Goal: Task Accomplishment & Management: Manage account settings

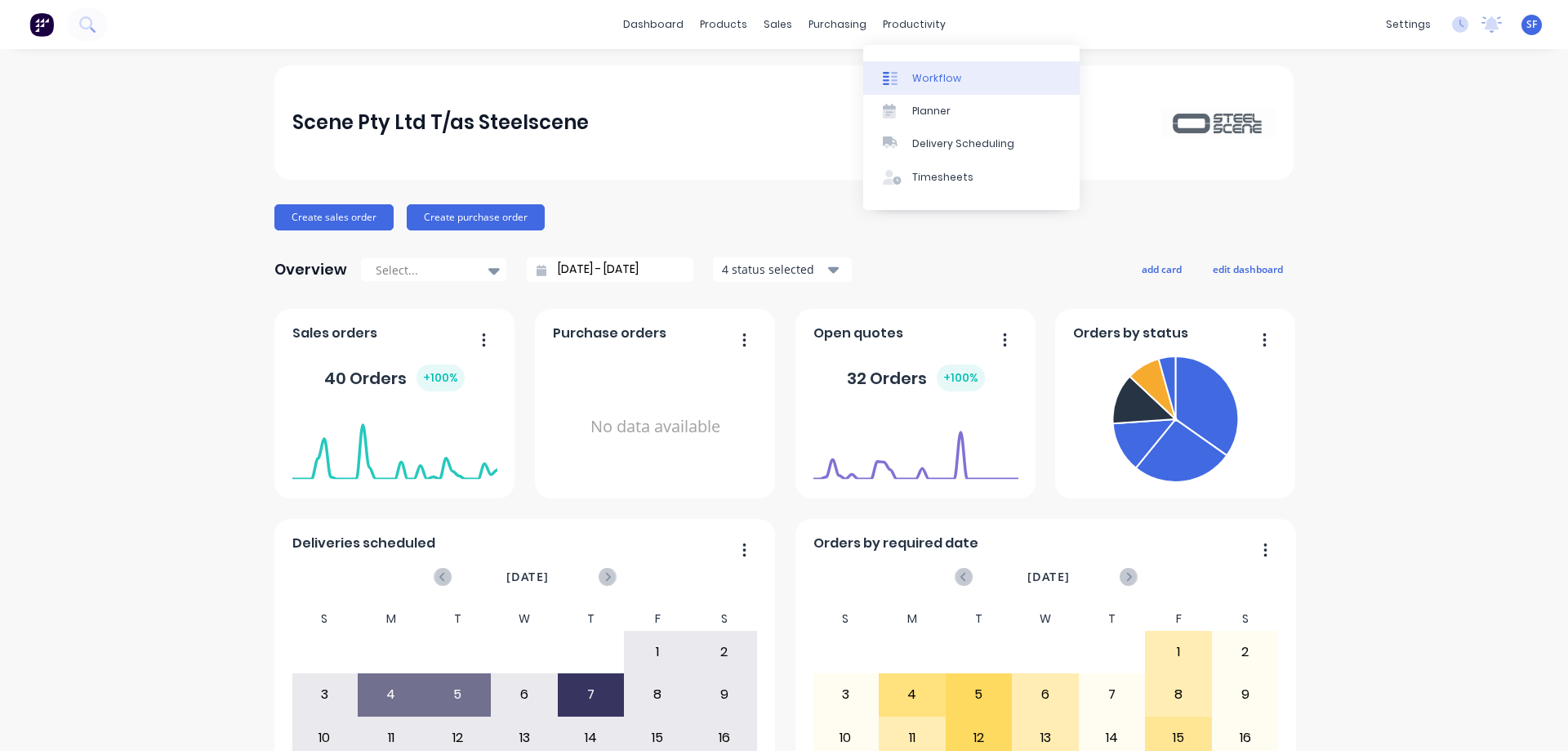
click at [930, 77] on div "Workflow" at bounding box center [937, 78] width 49 height 15
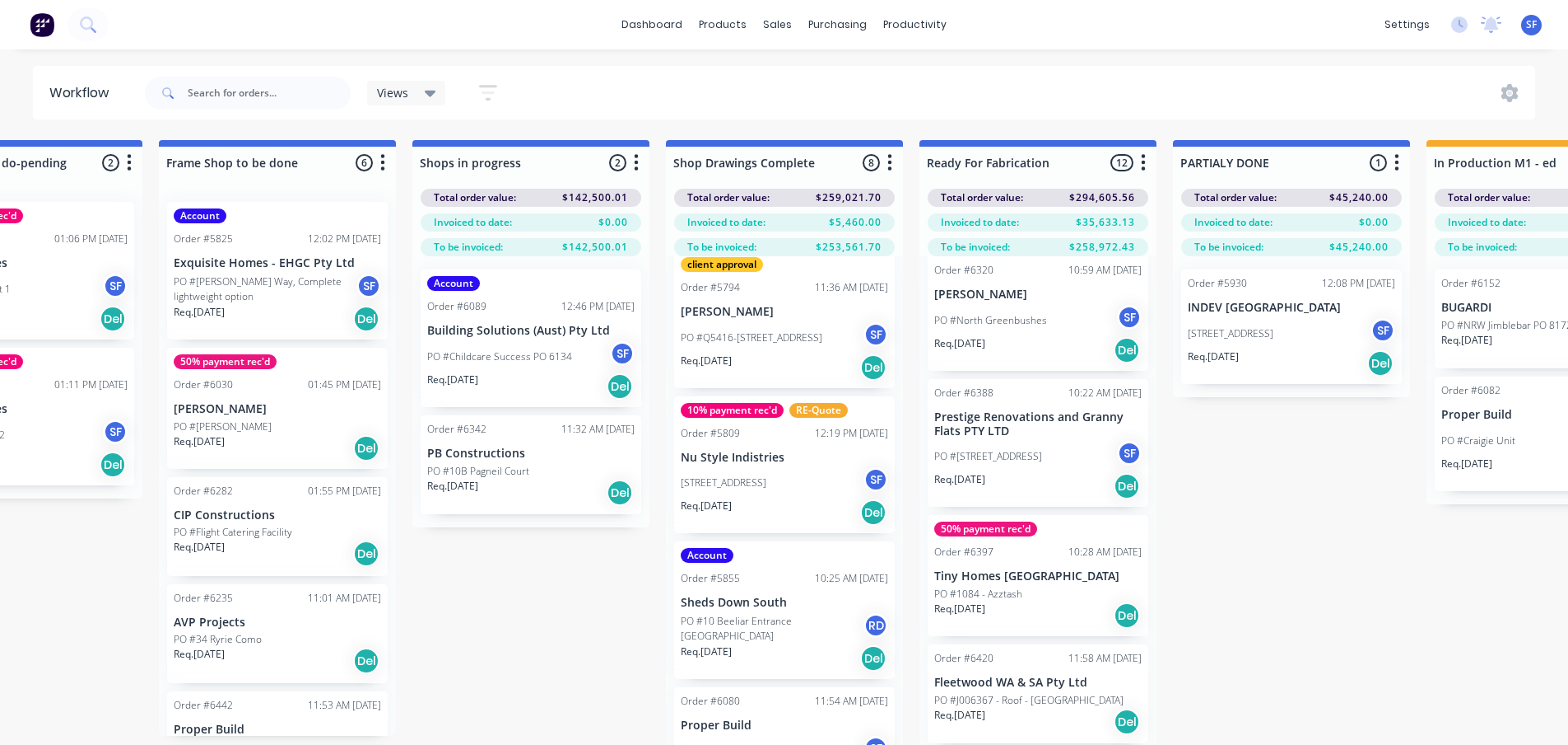
scroll to position [659, 0]
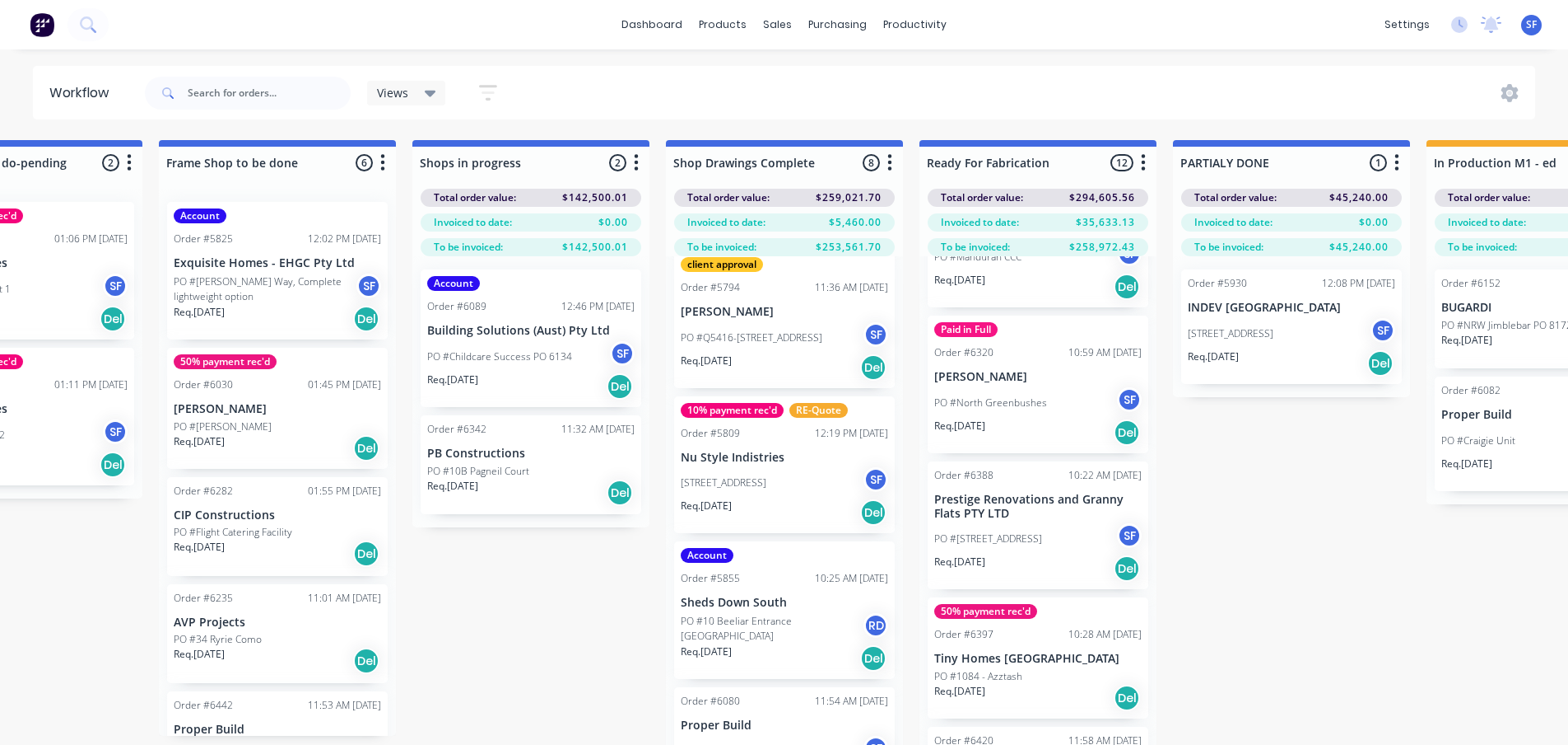
click at [1036, 417] on div "PO #North Greenbushes SF" at bounding box center [1038, 402] width 207 height 31
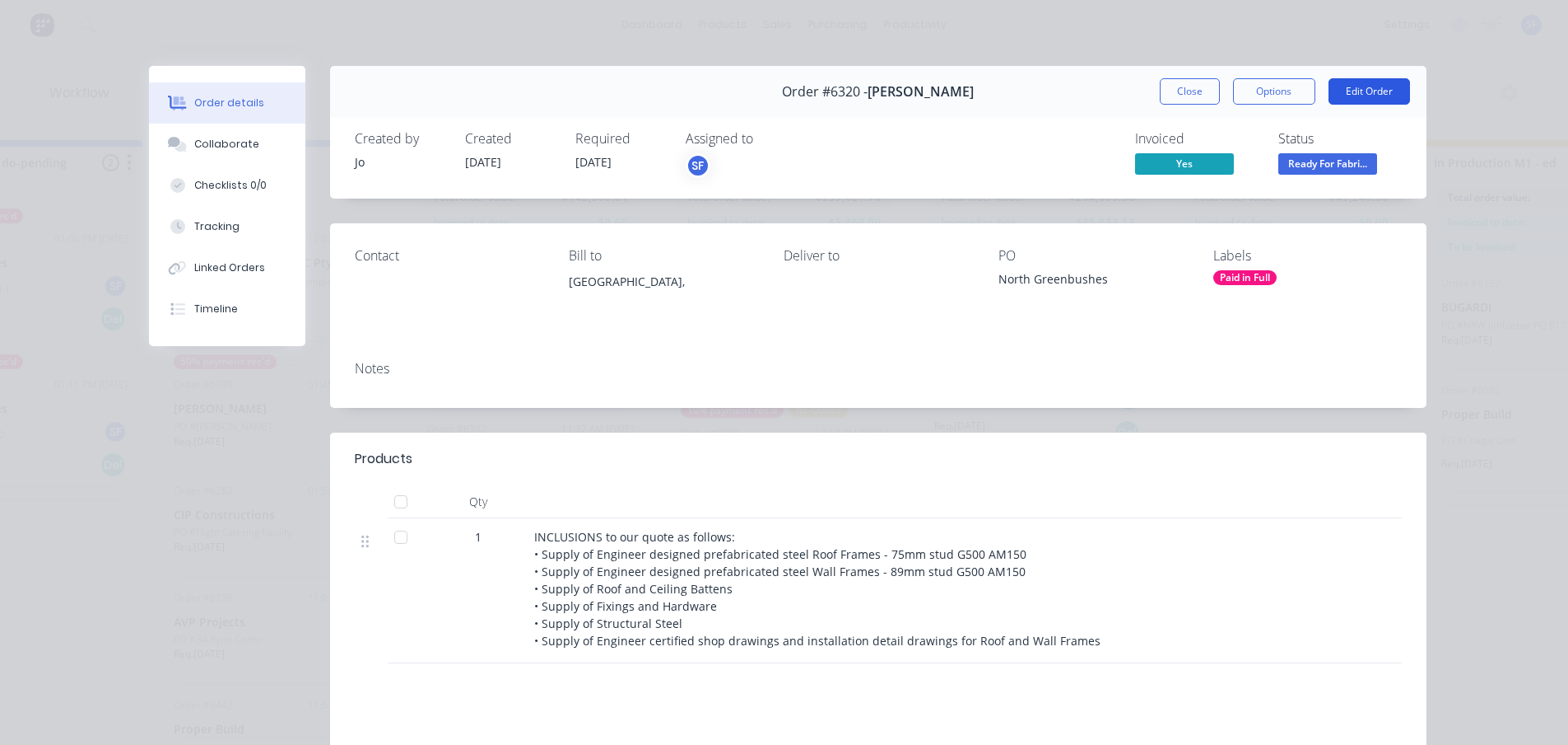
click at [1356, 91] on button "Edit Order" at bounding box center [1369, 91] width 82 height 27
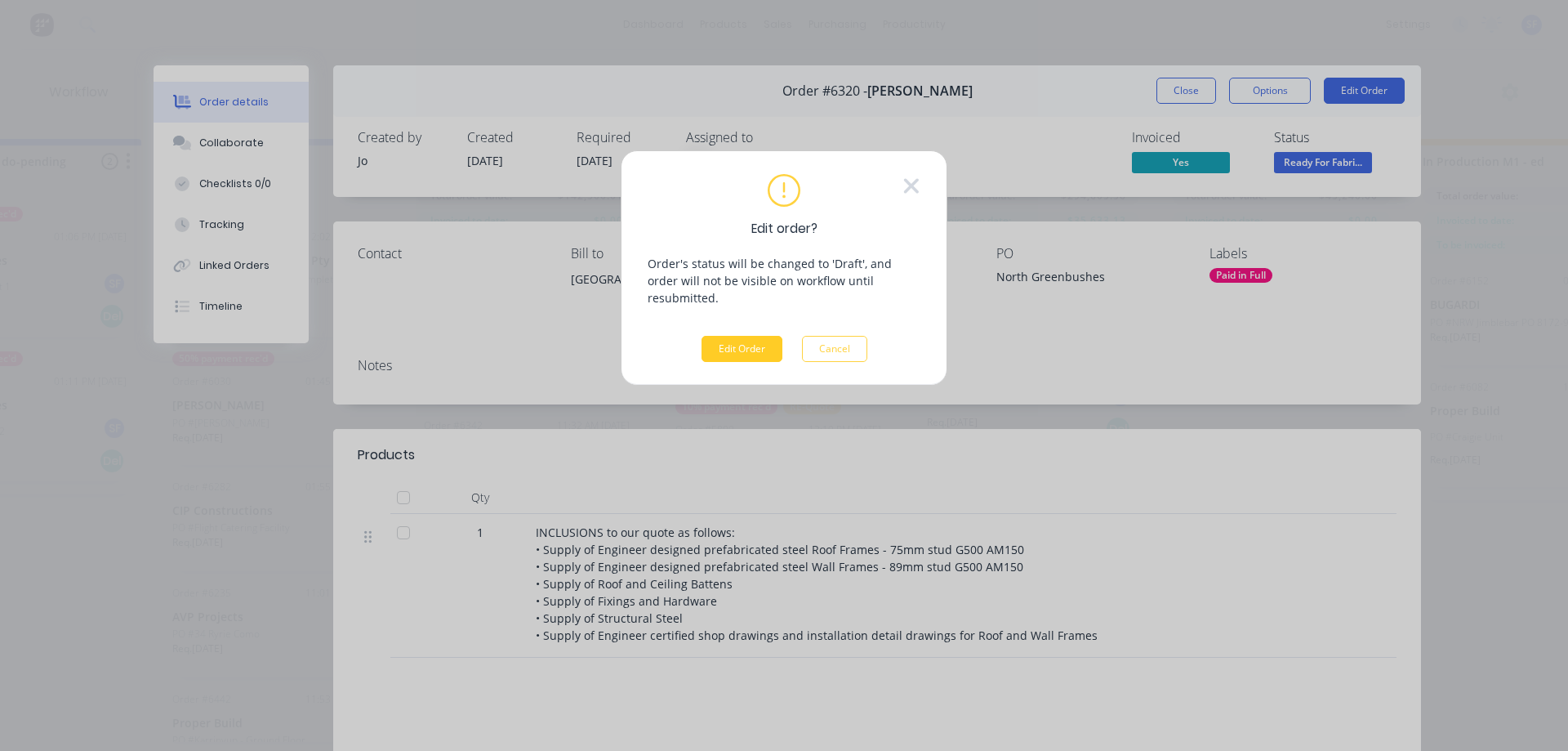
click at [746, 335] on button "Edit Order" at bounding box center [742, 348] width 81 height 26
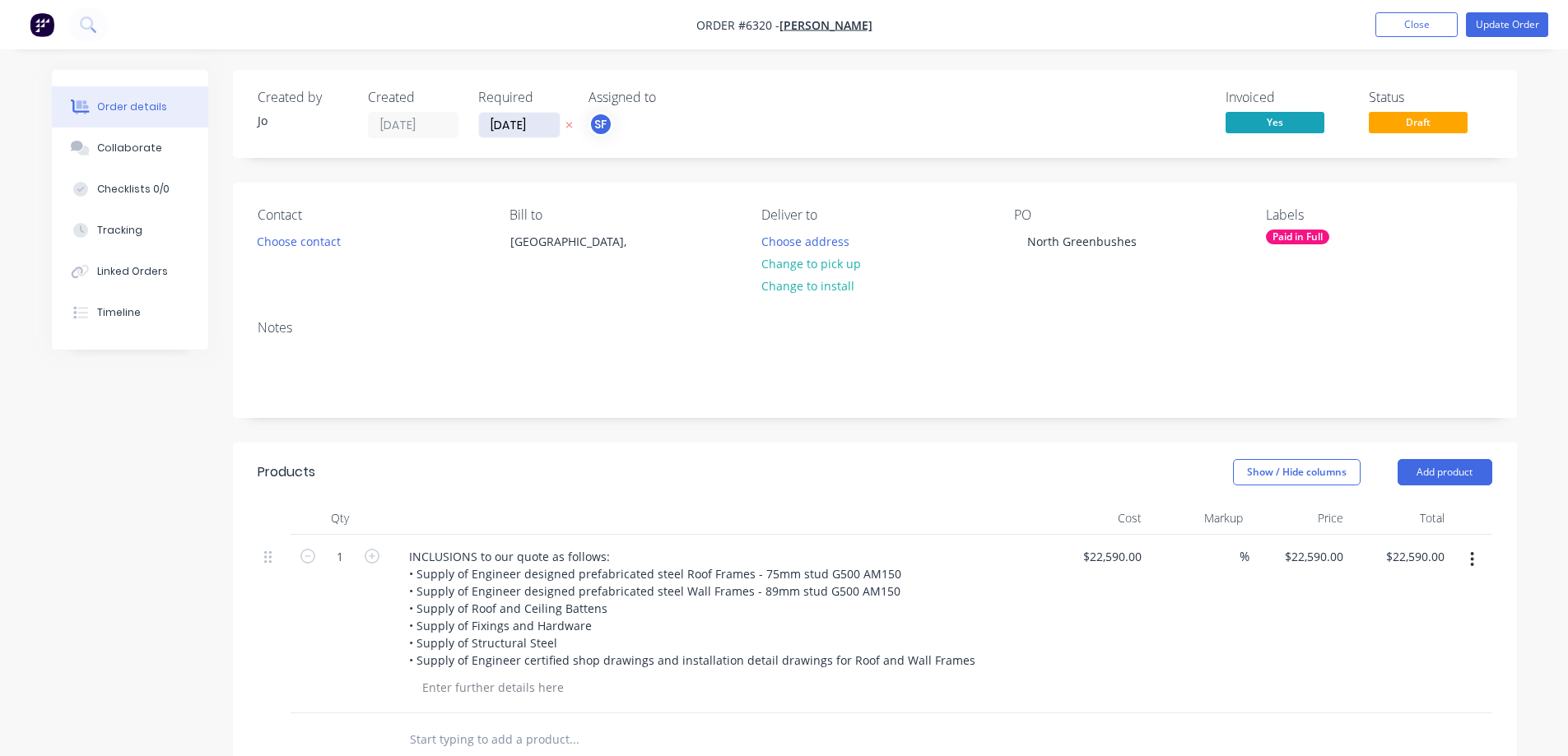
click at [502, 123] on input "[DATE]" at bounding box center [520, 125] width 81 height 25
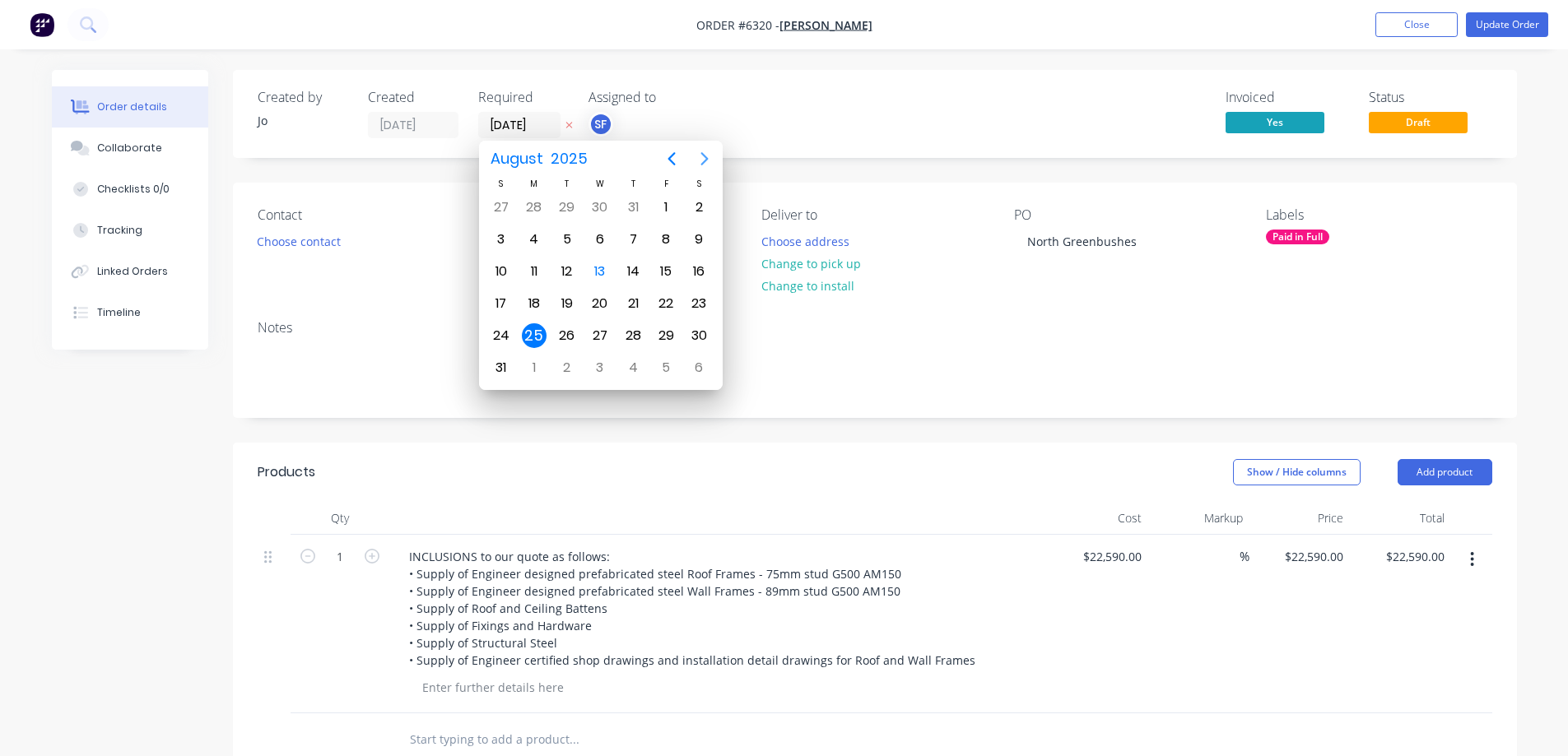
click at [707, 163] on icon "Next page" at bounding box center [705, 159] width 20 height 20
click at [531, 276] on div "15" at bounding box center [533, 271] width 25 height 25
type input "[DATE]"
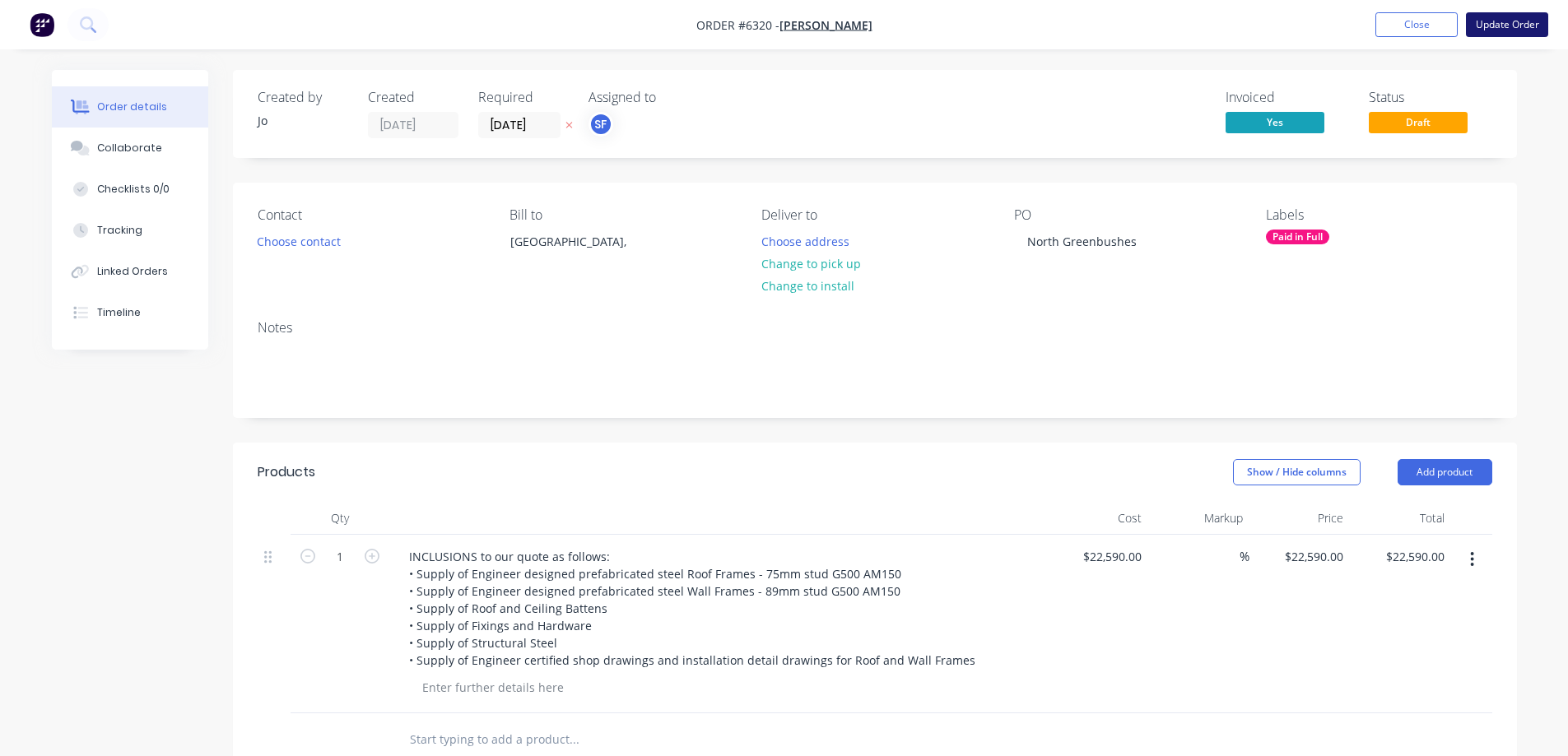
click at [1516, 27] on button "Update Order" at bounding box center [1507, 24] width 83 height 25
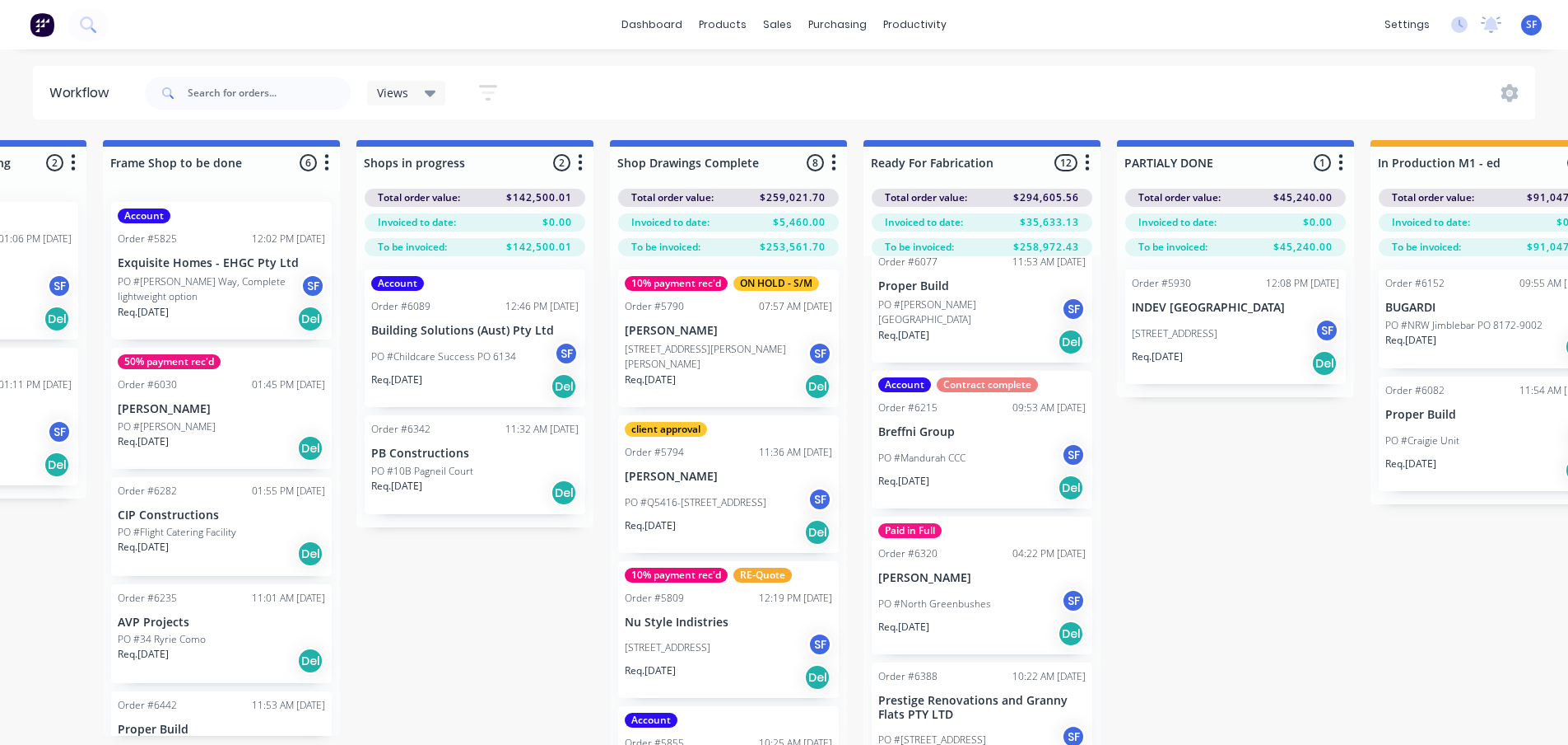
scroll to position [376, 0]
